Goal: Find specific page/section: Find specific page/section

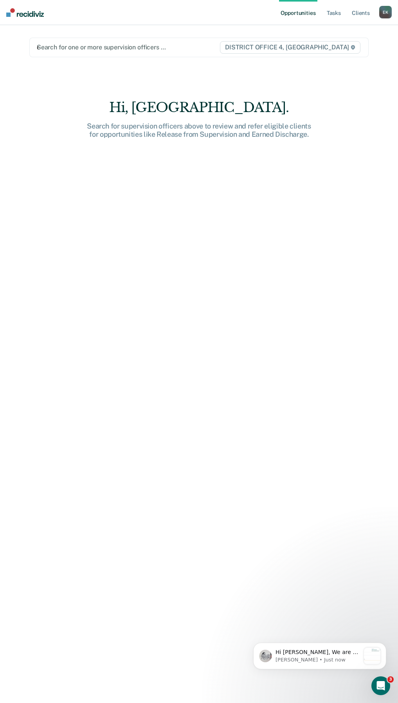
type input "ev"
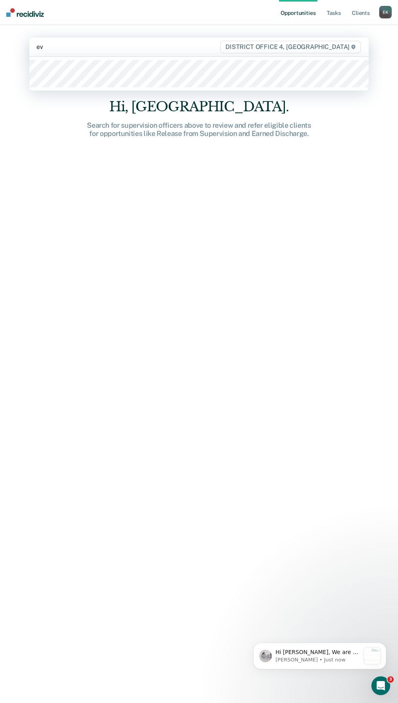
click at [54, 59] on div at bounding box center [199, 74] width 340 height 34
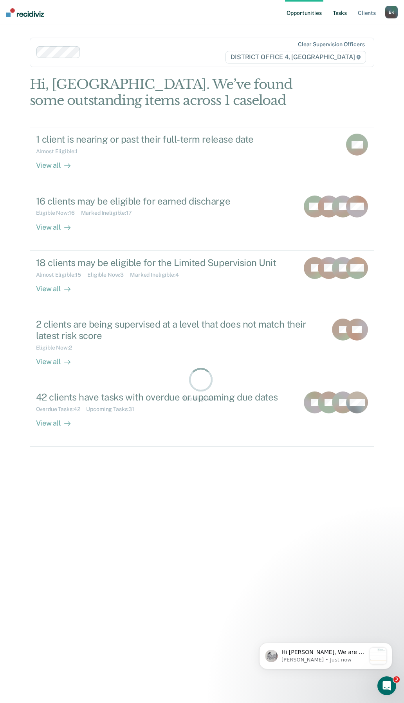
click at [342, 15] on link "Tasks" at bounding box center [339, 12] width 17 height 25
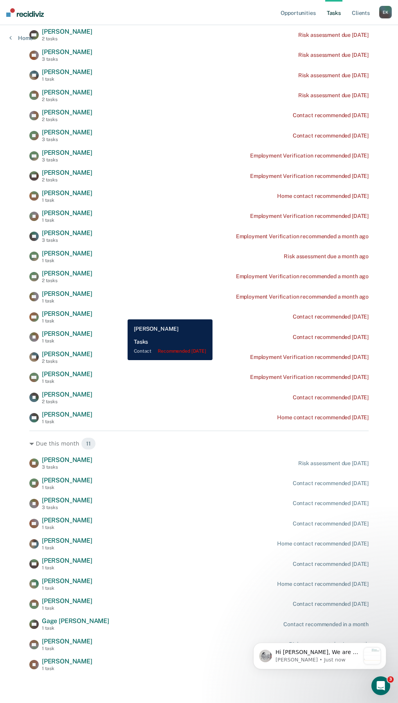
scroll to position [320, 0]
